Goal: Information Seeking & Learning: Learn about a topic

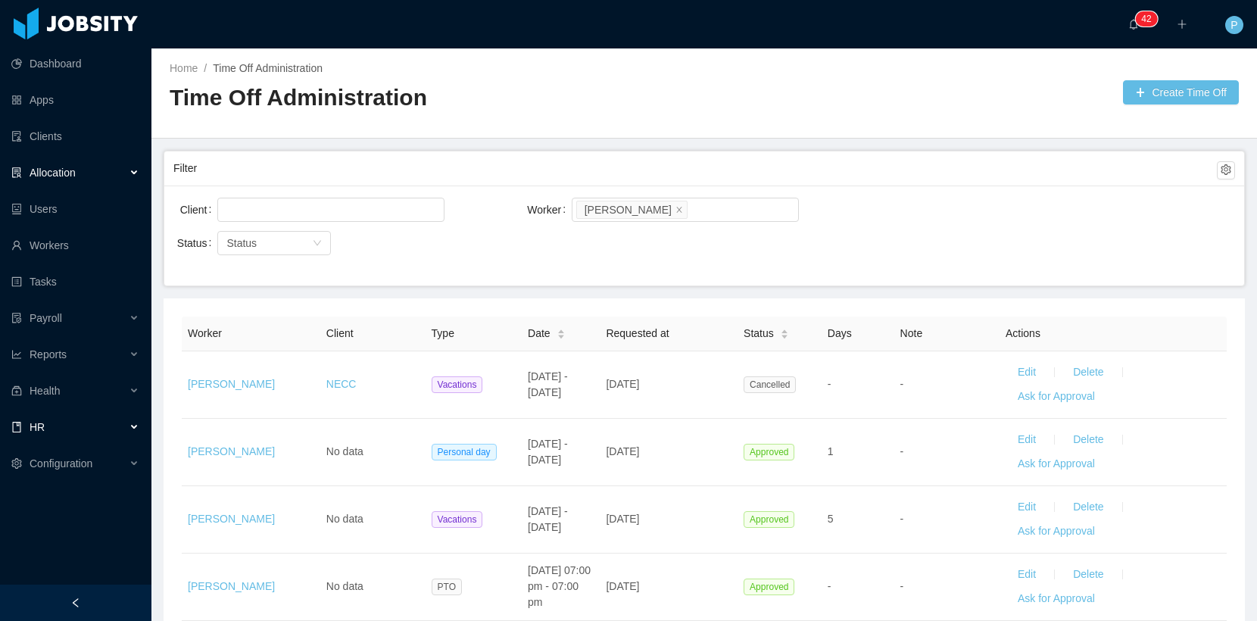
click at [73, 171] on span "Allocation" at bounding box center [53, 173] width 46 height 12
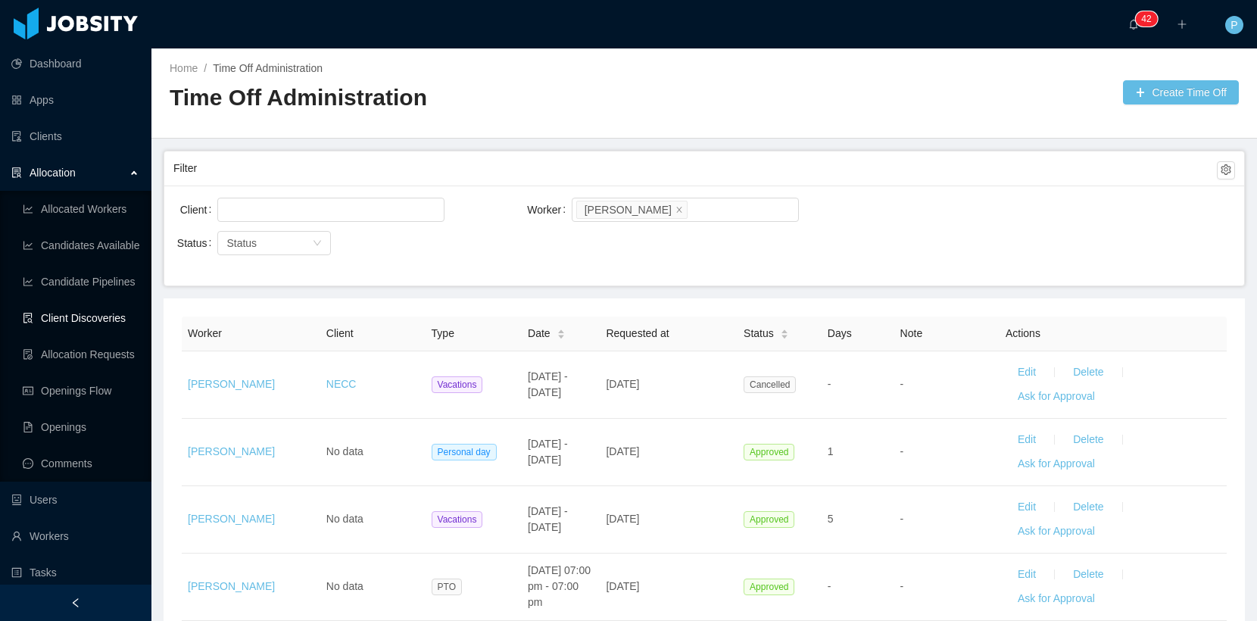
click at [93, 316] on link "Client Discoveries" at bounding box center [81, 318] width 117 height 30
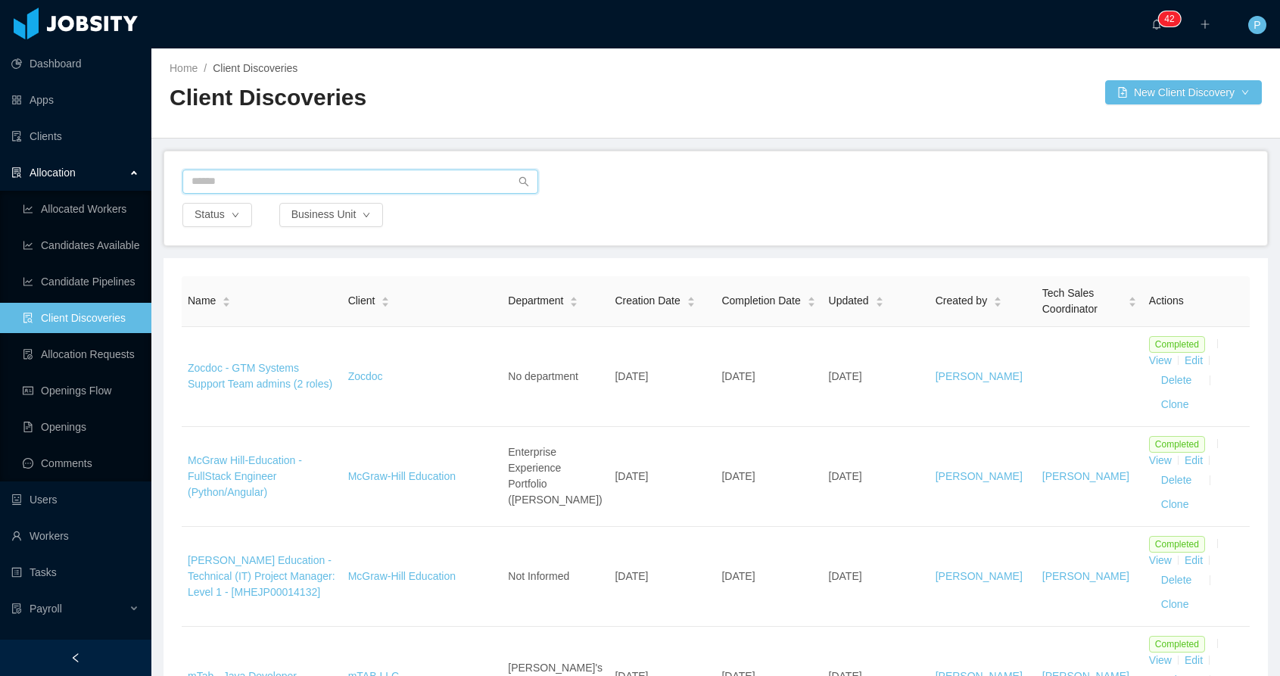
click at [267, 179] on input "text" at bounding box center [360, 182] width 356 height 24
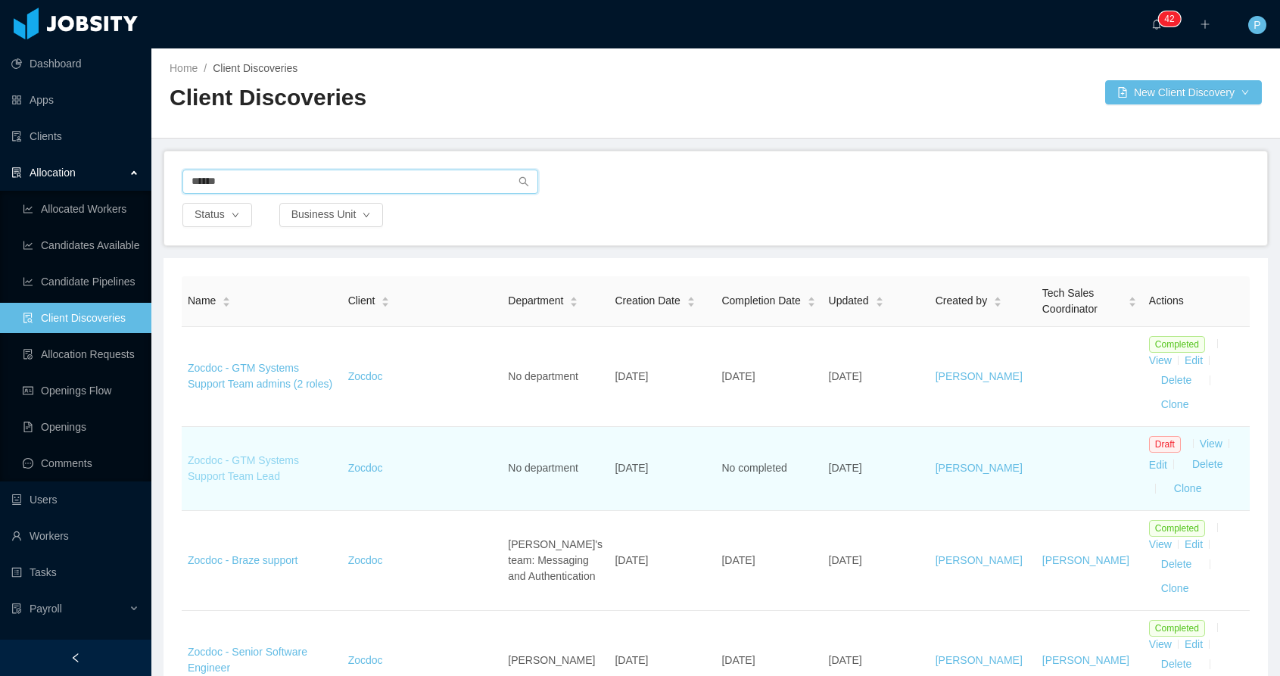
type input "******"
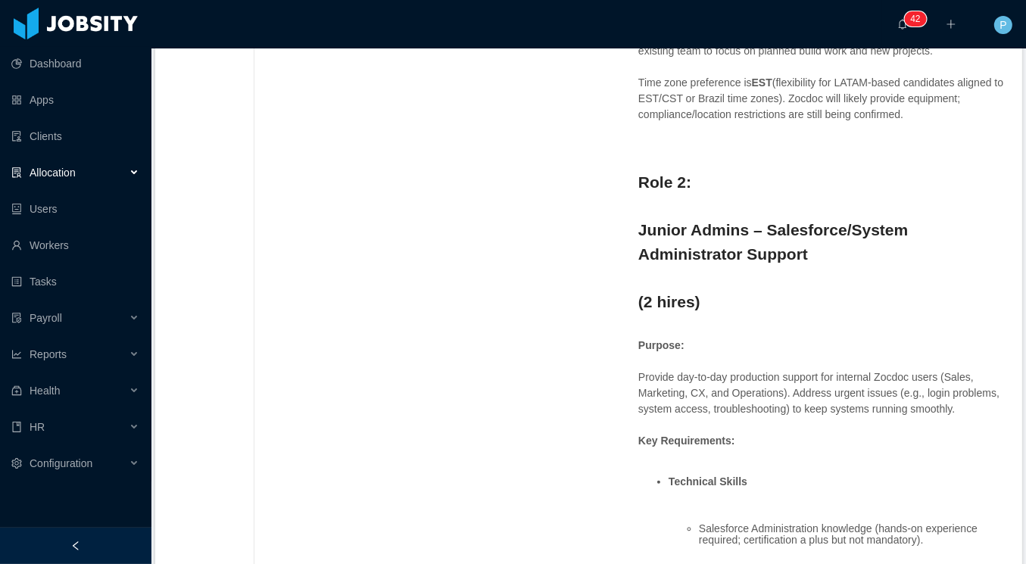
scroll to position [371, 0]
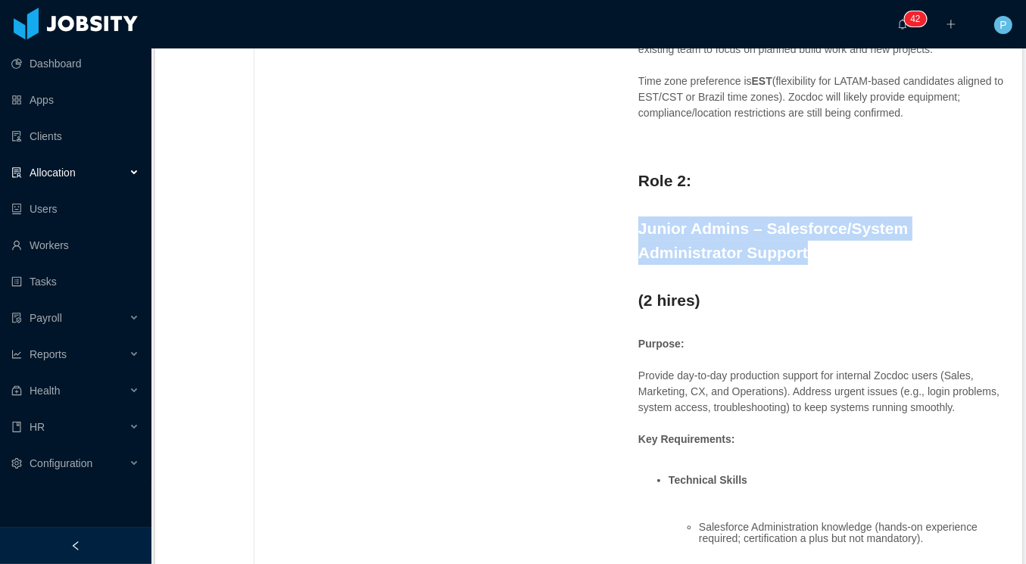
drag, startPoint x: 808, startPoint y: 288, endPoint x: 619, endPoint y: 265, distance: 190.0
click at [757, 261] on strong "Junior Admins – Salesforce/System Administrator Support" at bounding box center [773, 241] width 270 height 42
drag, startPoint x: 804, startPoint y: 279, endPoint x: 696, endPoint y: 262, distance: 109.5
click at [696, 262] on h2 "Junior Admins – Salesforce/System Administrator Support" at bounding box center [821, 241] width 366 height 48
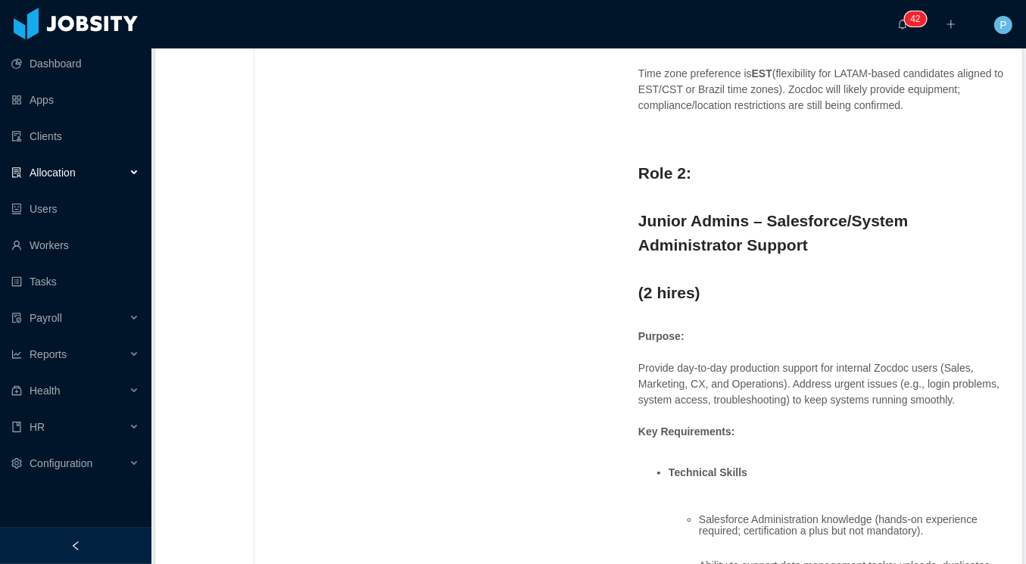
scroll to position [389, 0]
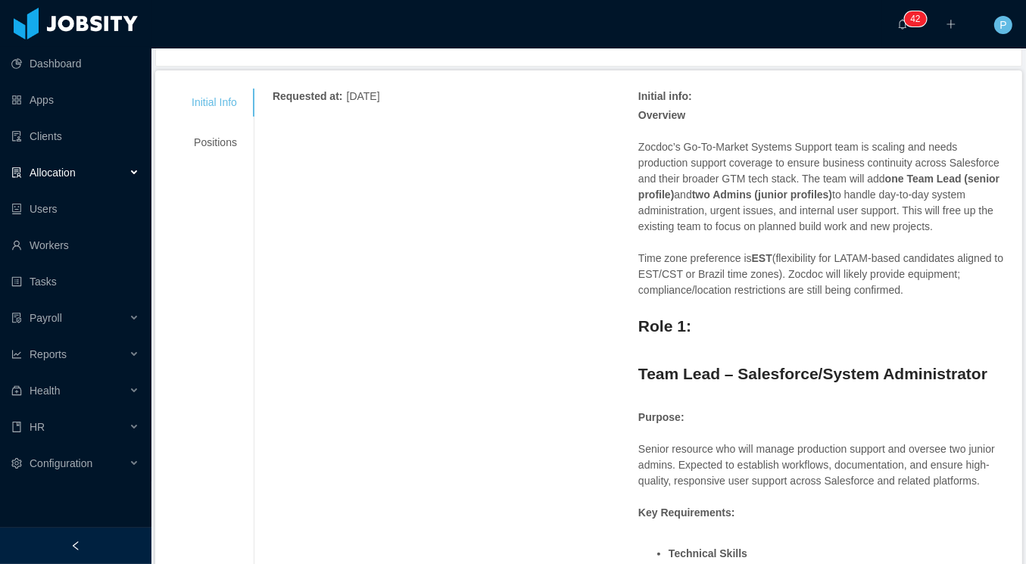
scroll to position [203, 0]
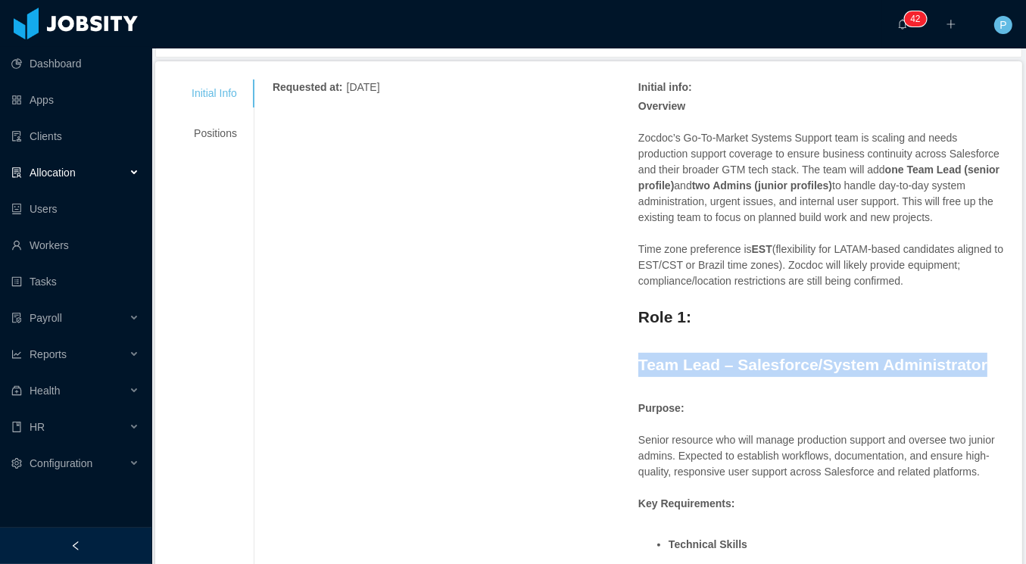
drag, startPoint x: 633, startPoint y: 382, endPoint x: 985, endPoint y: 376, distance: 352.1
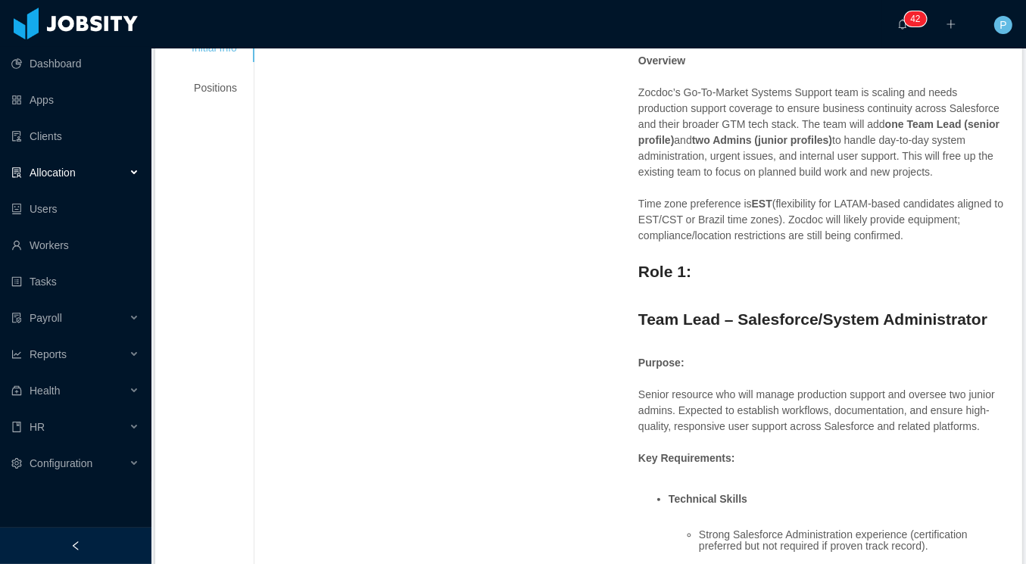
click at [752, 419] on p "Senior resource who will manage production support and oversee two junior admin…" at bounding box center [821, 411] width 366 height 48
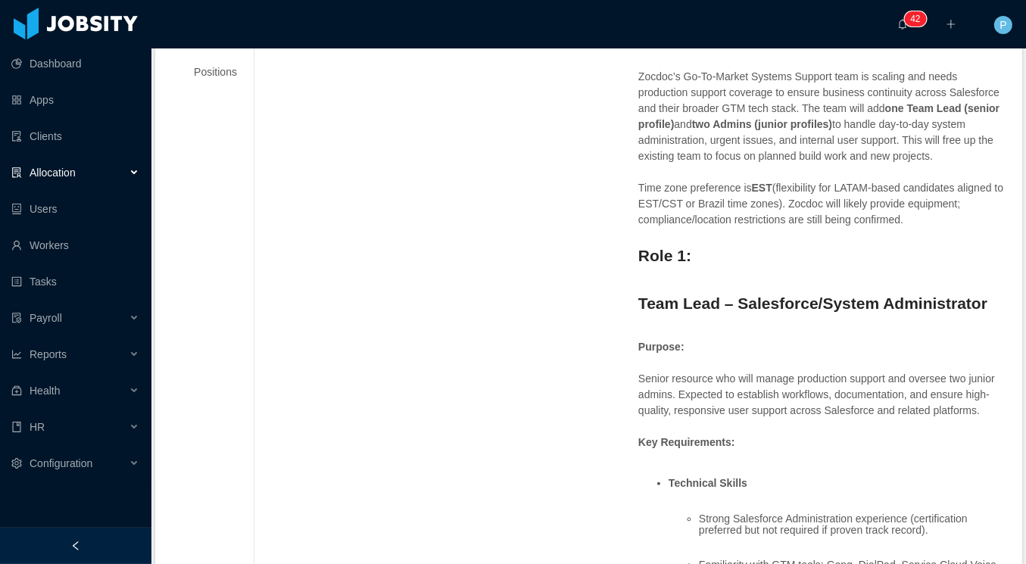
scroll to position [264, 0]
